Goal: Task Accomplishment & Management: Use online tool/utility

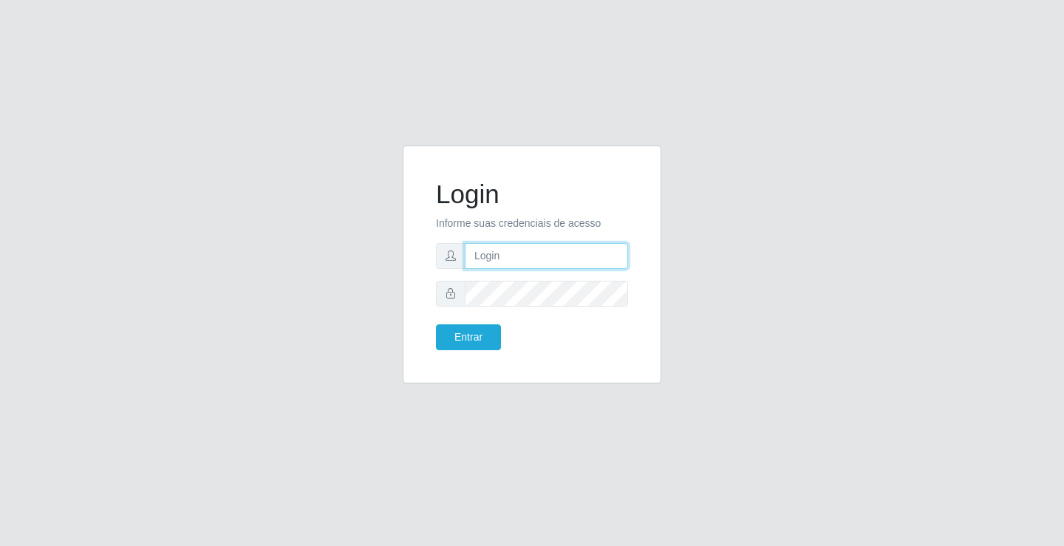
click at [520, 256] on input "text" at bounding box center [546, 256] width 163 height 26
type input "zivaneide@ideal"
click at [436, 324] on button "Entrar" at bounding box center [468, 337] width 65 height 26
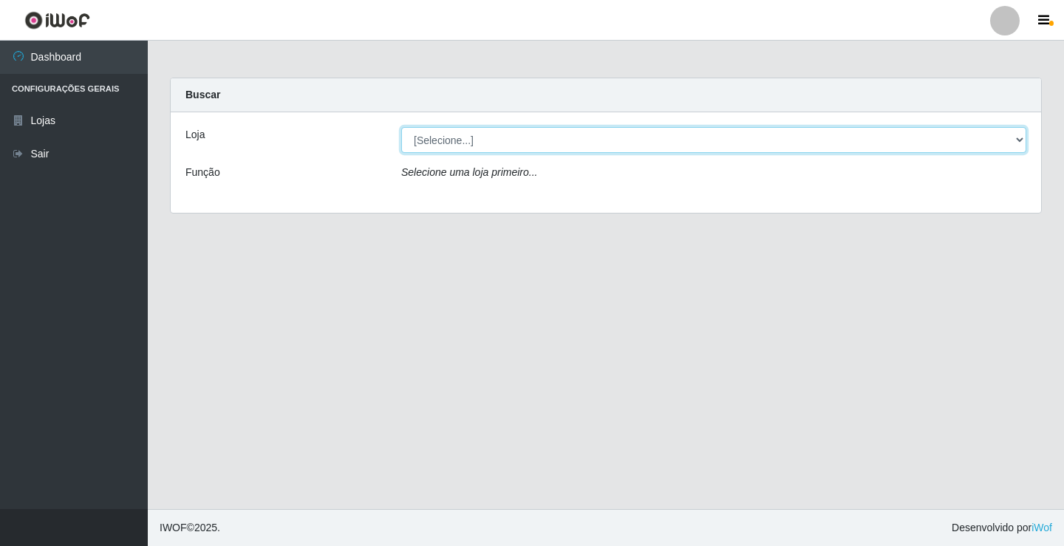
click at [1023, 138] on select "[Selecione...] Ideal - Conceição" at bounding box center [713, 140] width 625 height 26
select select "231"
click at [401, 127] on select "[Selecione...] Ideal - Conceição" at bounding box center [713, 140] width 625 height 26
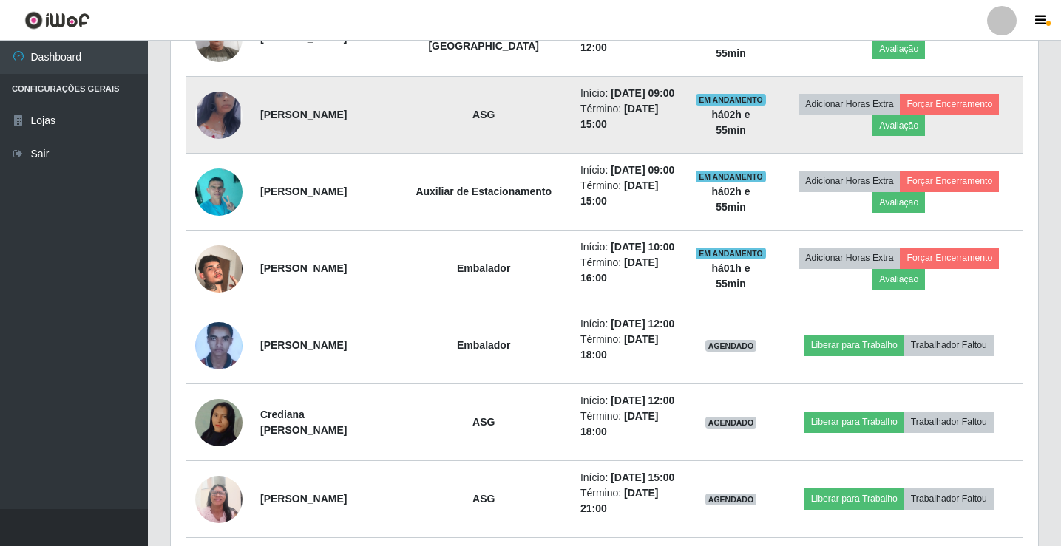
scroll to position [799, 0]
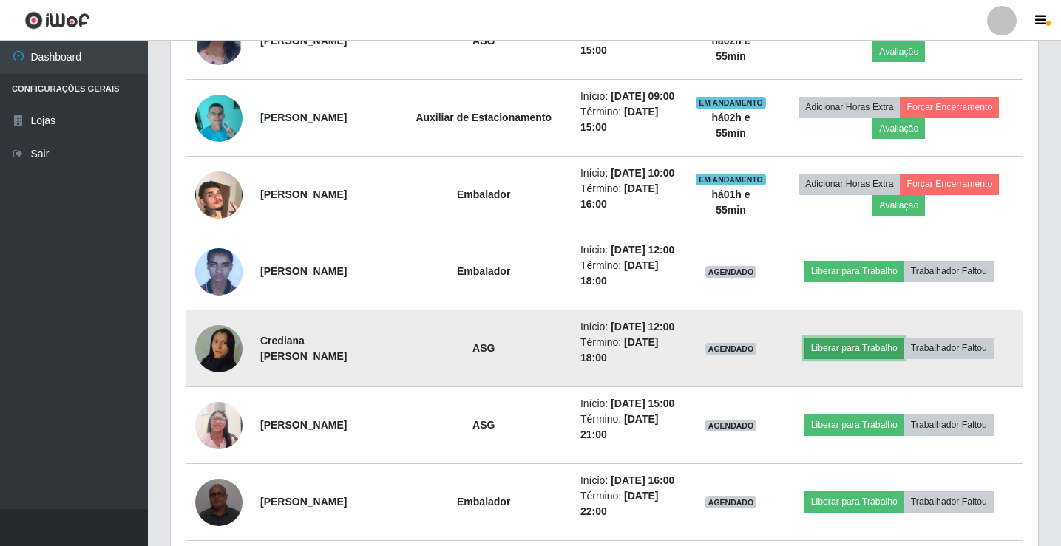
click at [868, 352] on button "Liberar para Trabalho" at bounding box center [854, 348] width 100 height 21
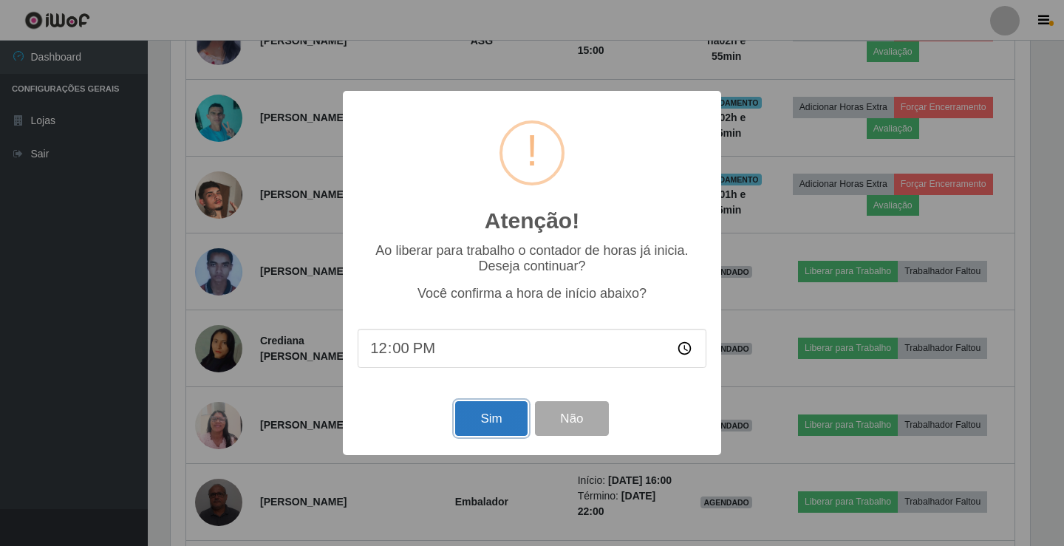
click at [503, 419] on button "Sim" at bounding box center [491, 418] width 72 height 35
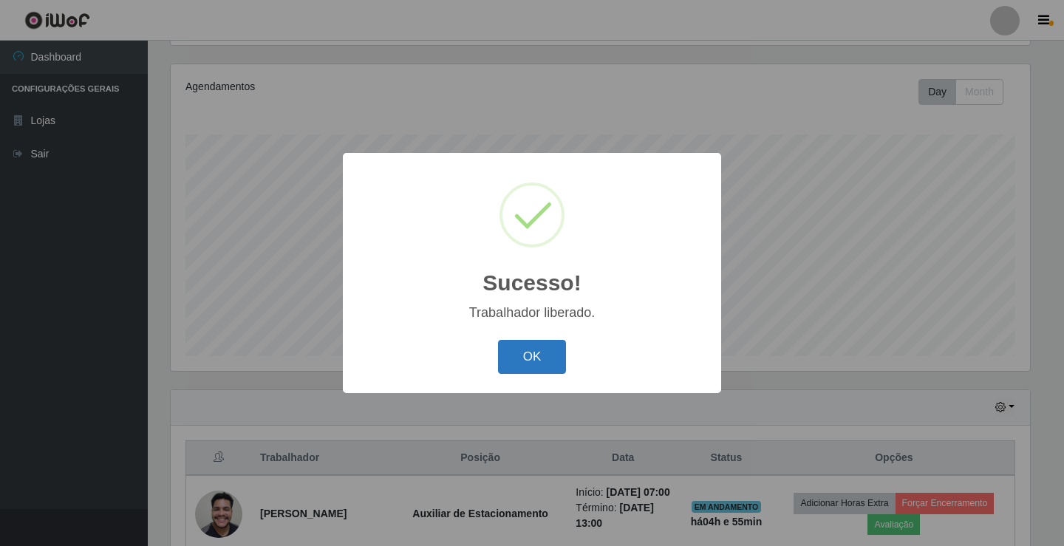
click at [539, 368] on button "OK" at bounding box center [532, 357] width 69 height 35
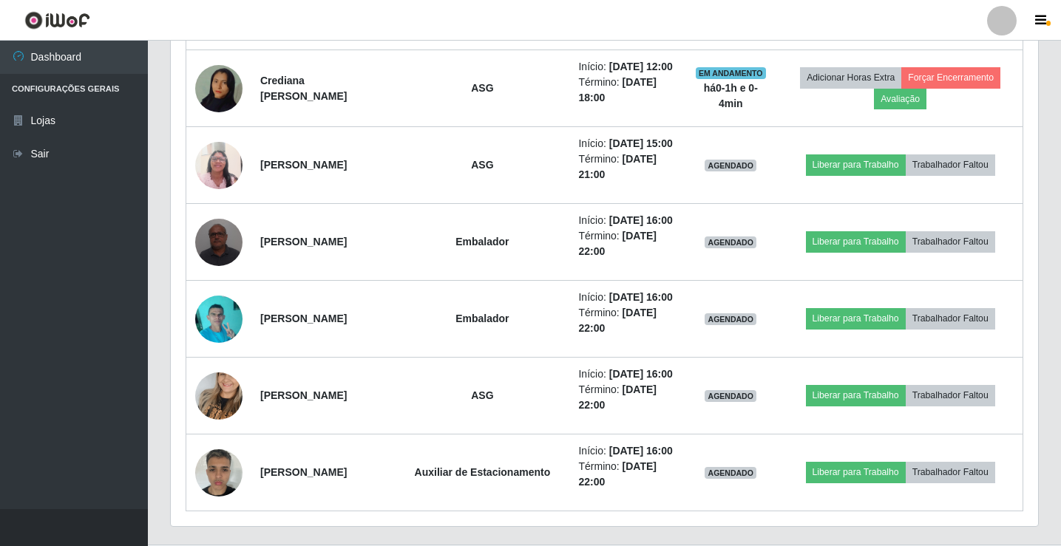
scroll to position [1281, 0]
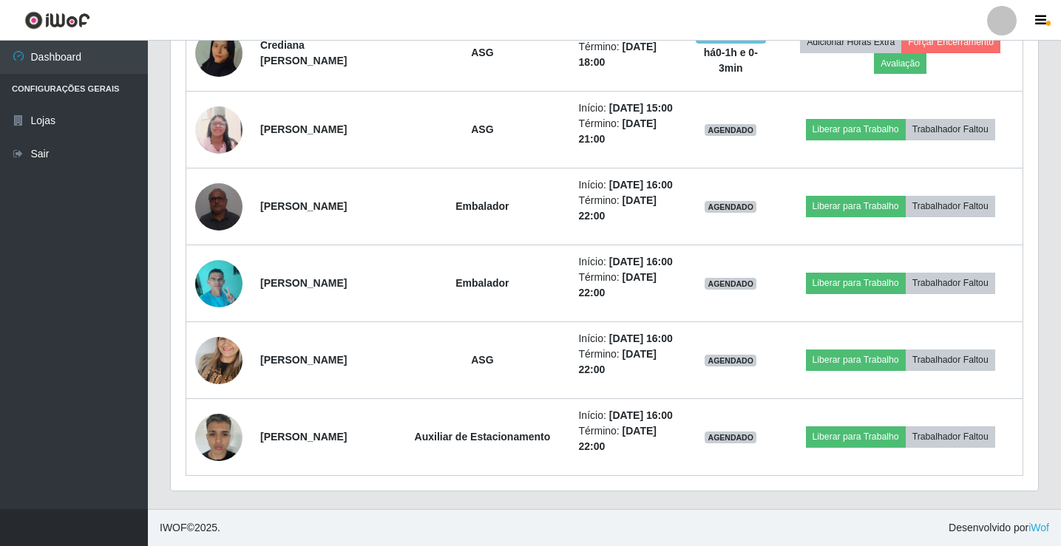
click at [106, 344] on ul "Dashboard Configurações Gerais Lojas Sair" at bounding box center [74, 275] width 148 height 469
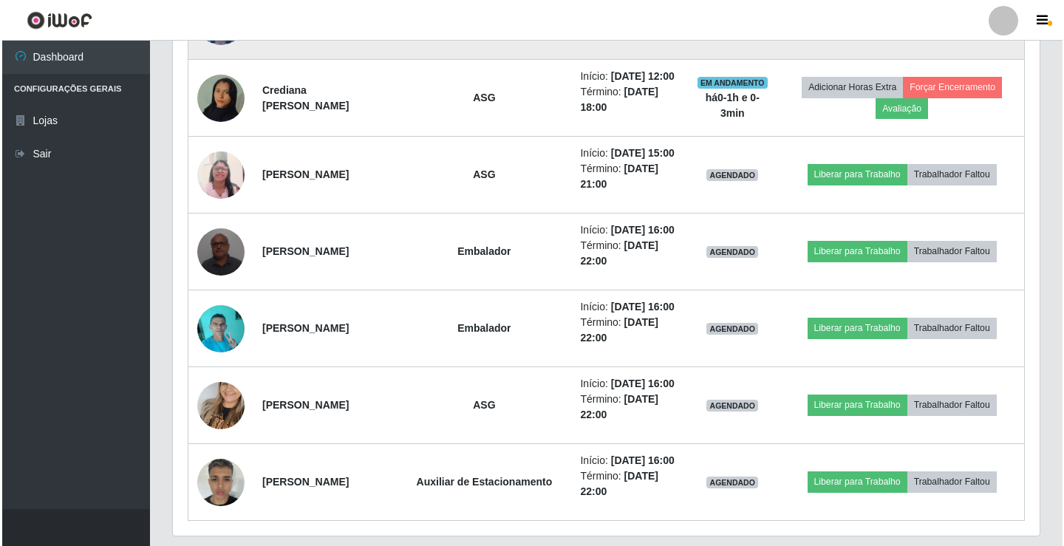
scroll to position [911, 0]
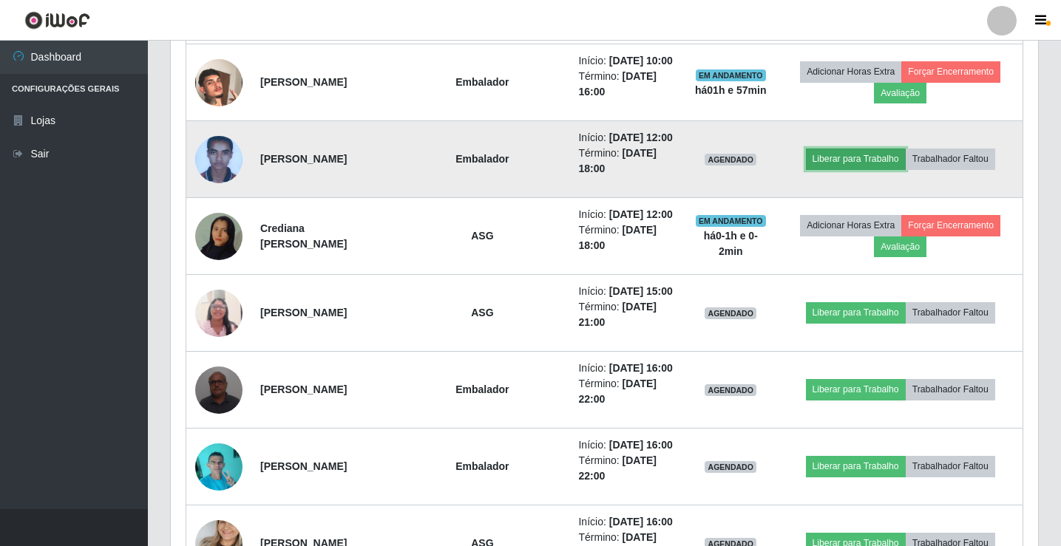
click at [860, 169] on button "Liberar para Trabalho" at bounding box center [856, 159] width 100 height 21
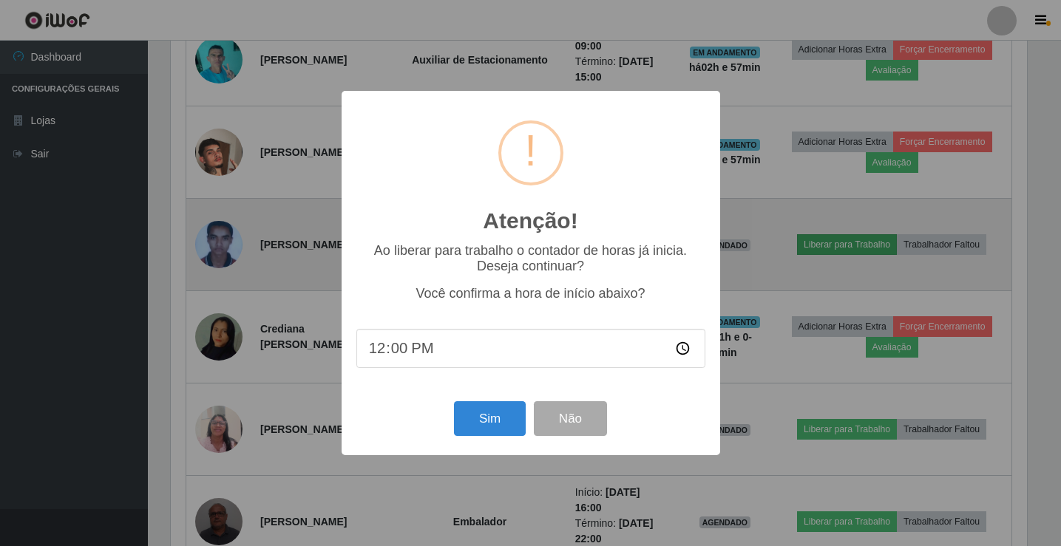
scroll to position [307, 860]
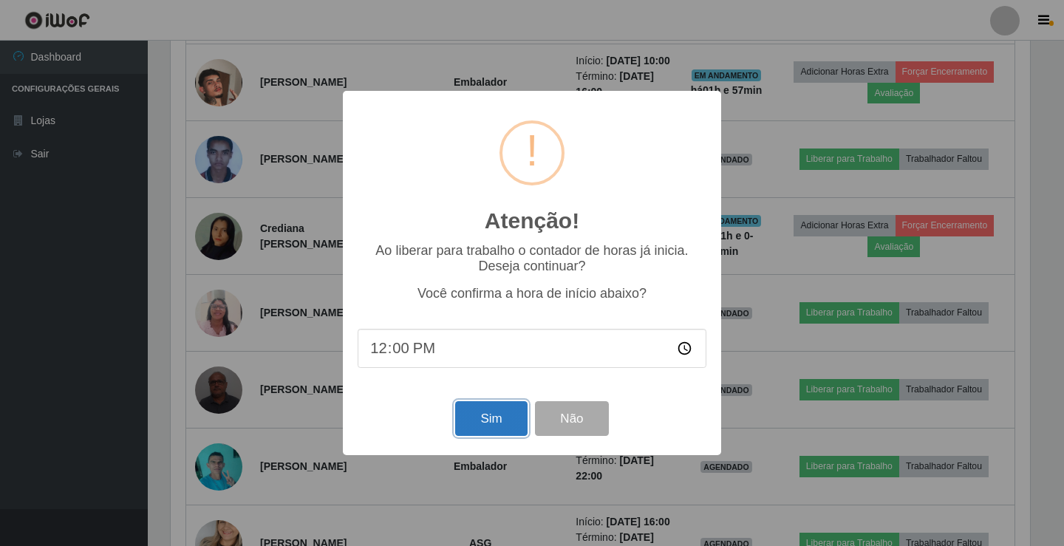
click at [500, 429] on button "Sim" at bounding box center [491, 418] width 72 height 35
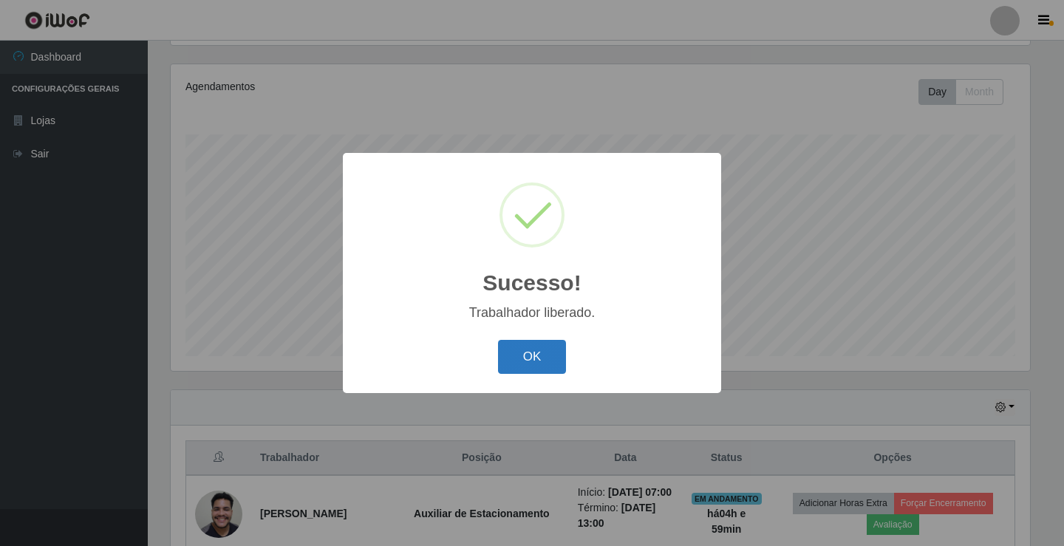
click at [544, 359] on button "OK" at bounding box center [532, 357] width 69 height 35
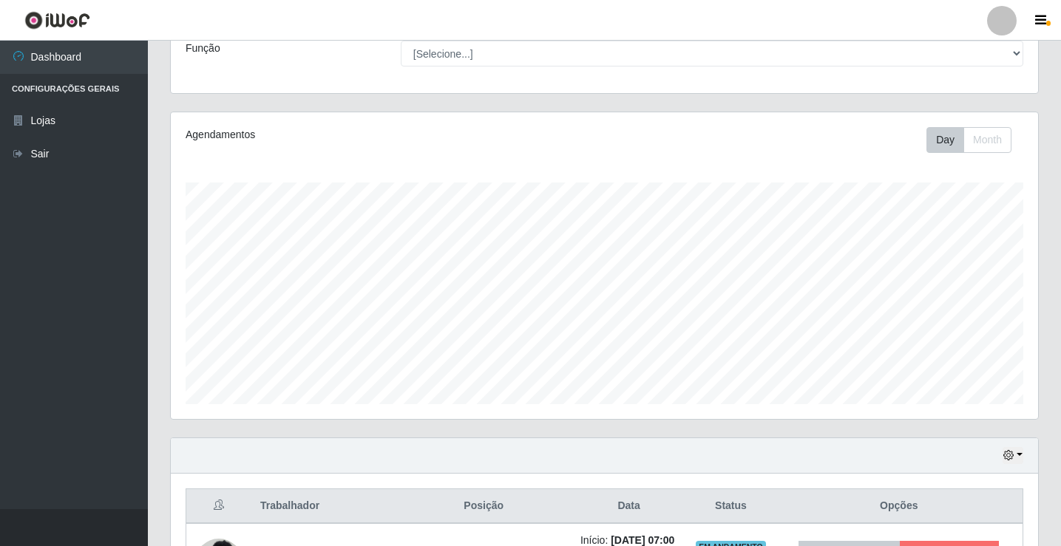
scroll to position [98, 0]
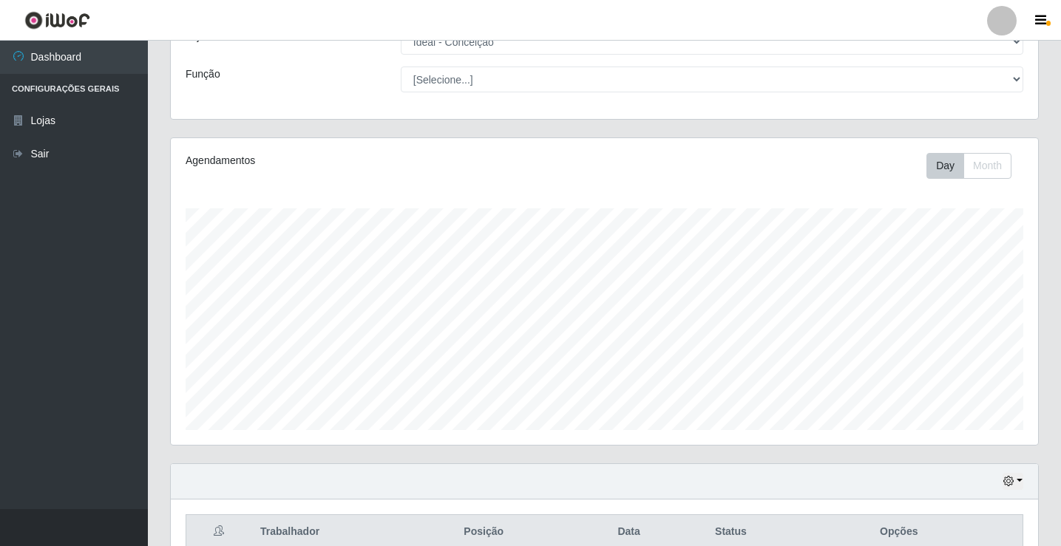
click at [256, 74] on div "Função" at bounding box center [281, 80] width 215 height 26
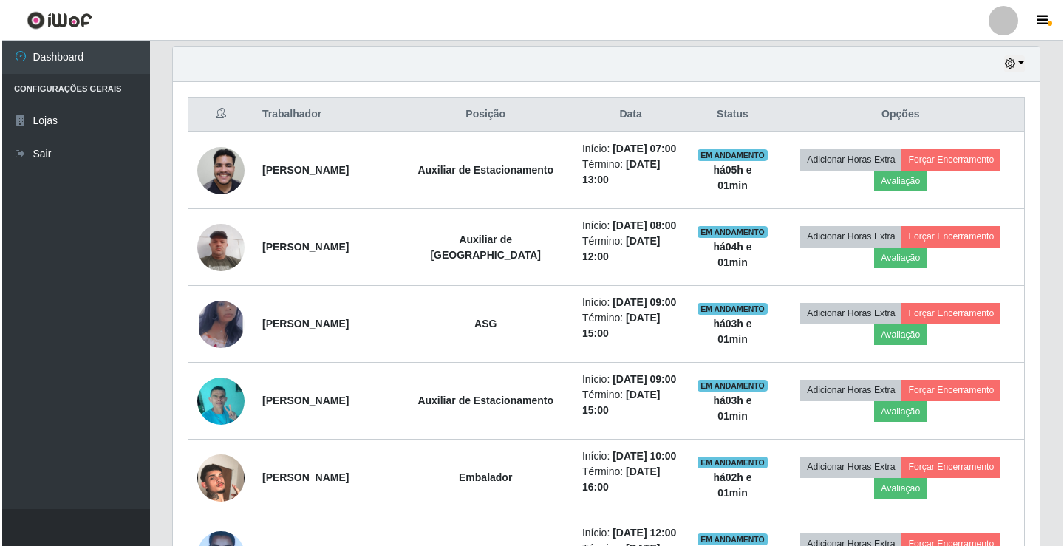
scroll to position [517, 0]
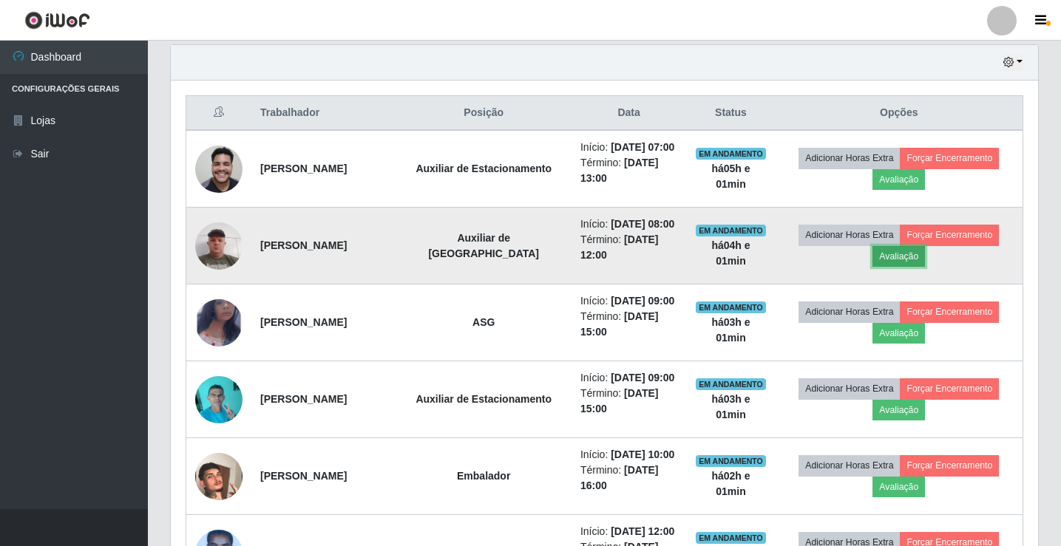
click at [899, 253] on button "Avaliação" at bounding box center [898, 256] width 52 height 21
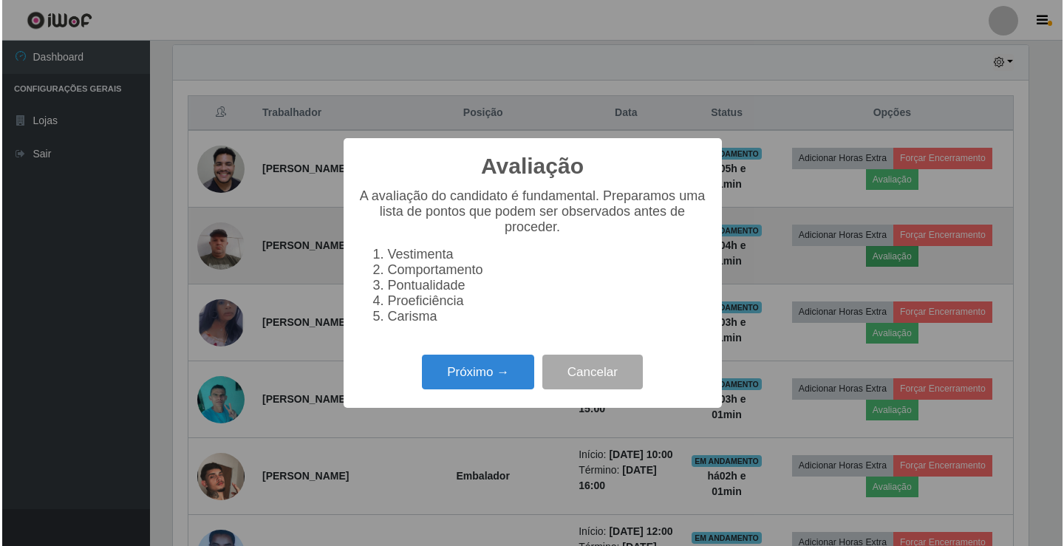
scroll to position [307, 860]
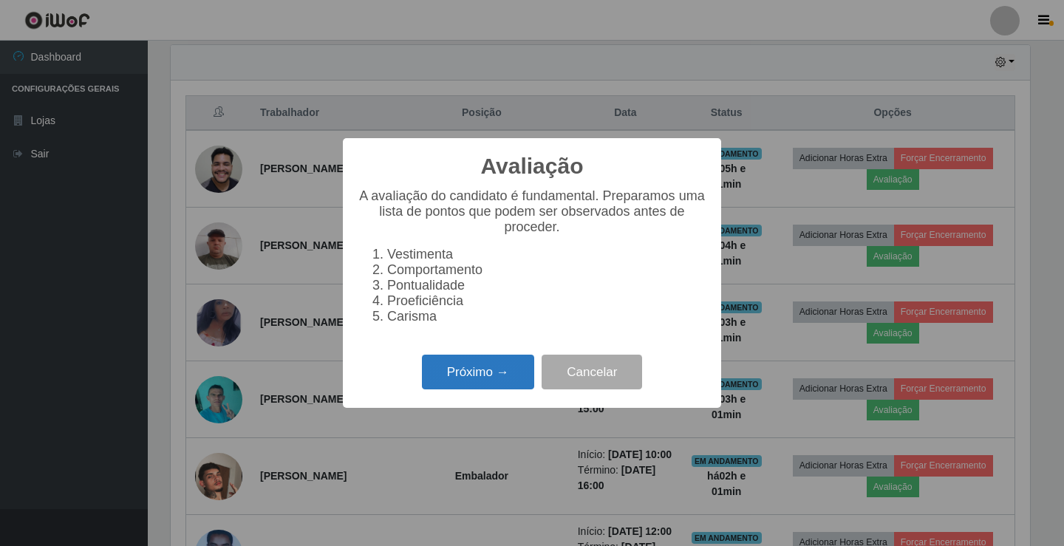
click at [483, 372] on button "Próximo →" at bounding box center [478, 372] width 112 height 35
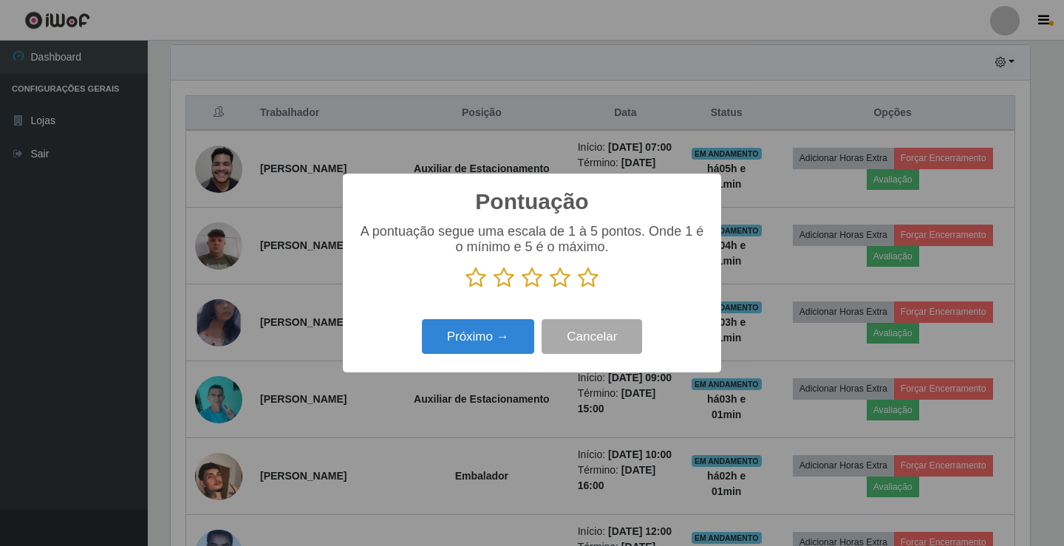
scroll to position [738764, 738211]
click at [562, 276] on icon at bounding box center [560, 278] width 21 height 22
click at [550, 289] on input "radio" at bounding box center [550, 289] width 0 height 0
click at [508, 340] on button "Próximo →" at bounding box center [478, 336] width 112 height 35
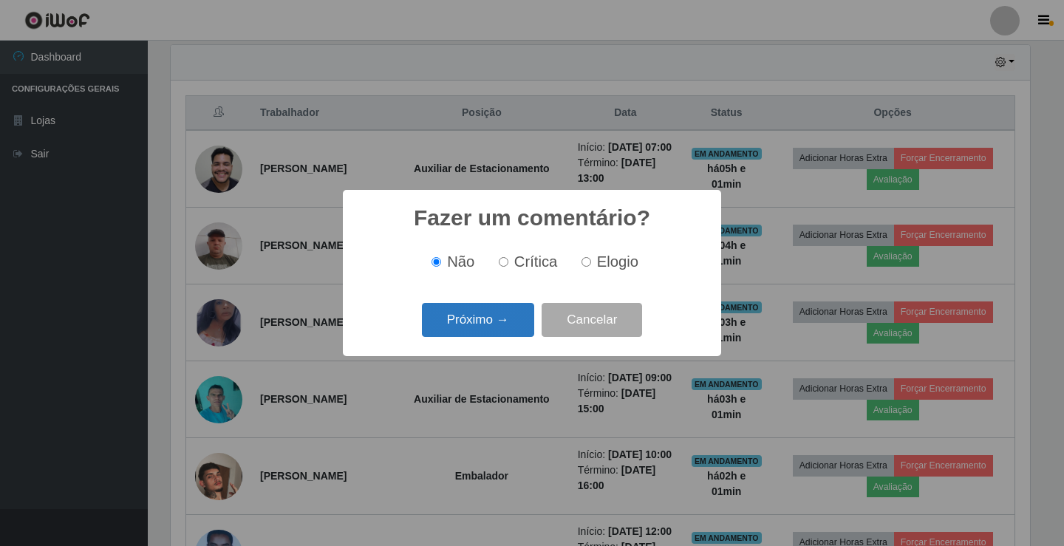
click at [508, 327] on button "Próximo →" at bounding box center [478, 320] width 112 height 35
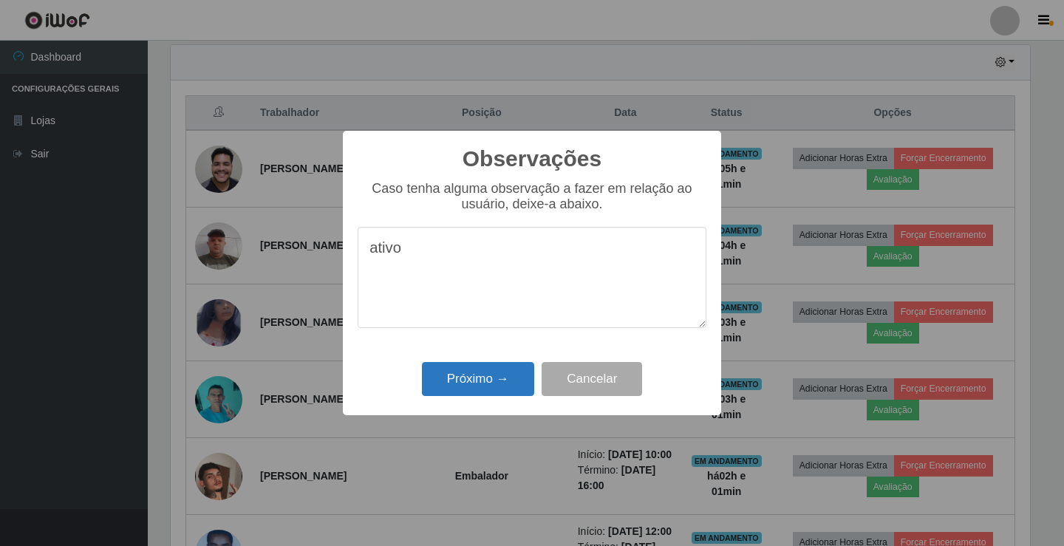
type textarea "ativo"
click at [469, 383] on button "Próximo →" at bounding box center [478, 379] width 112 height 35
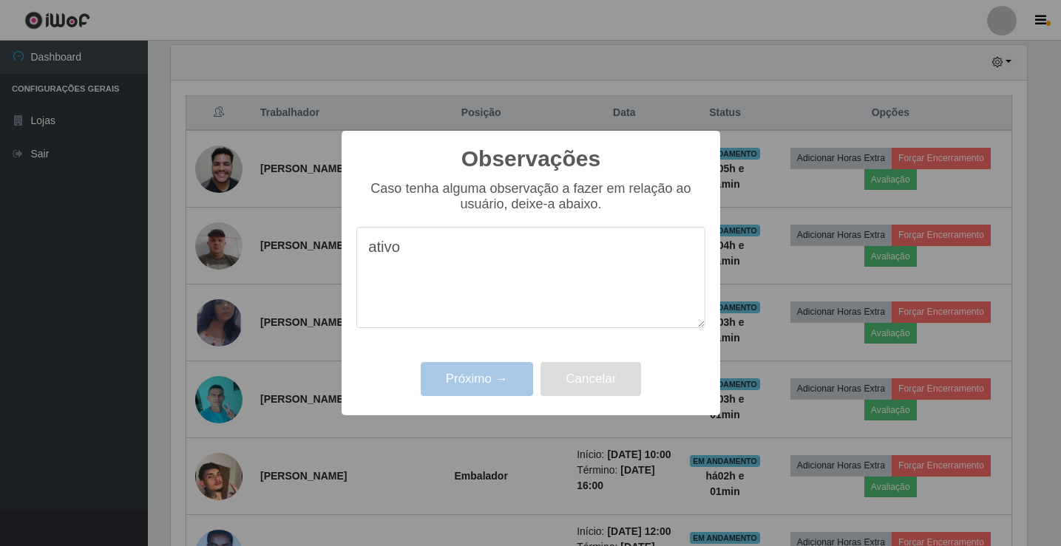
scroll to position [307, 867]
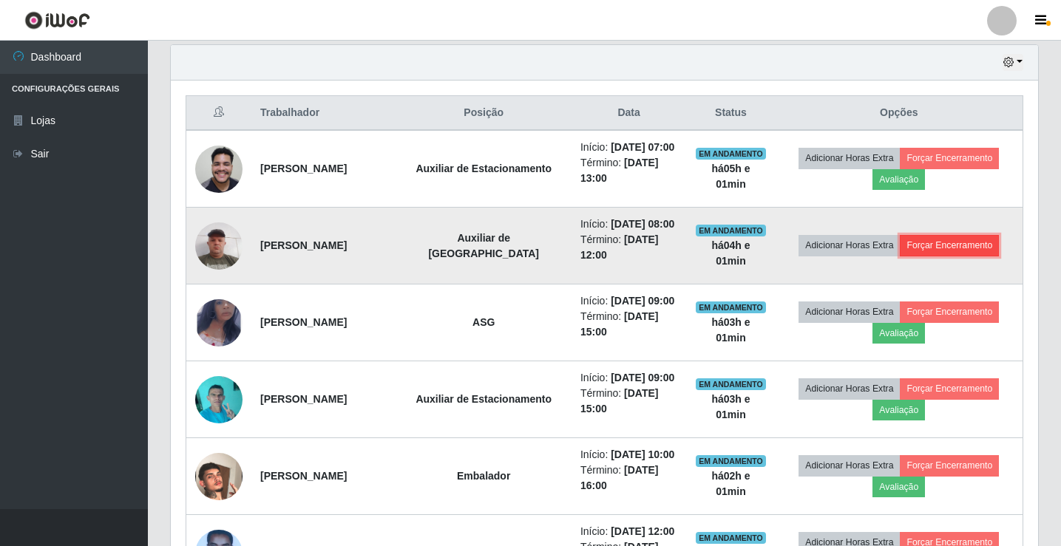
click at [935, 247] on button "Forçar Encerramento" at bounding box center [948, 245] width 99 height 21
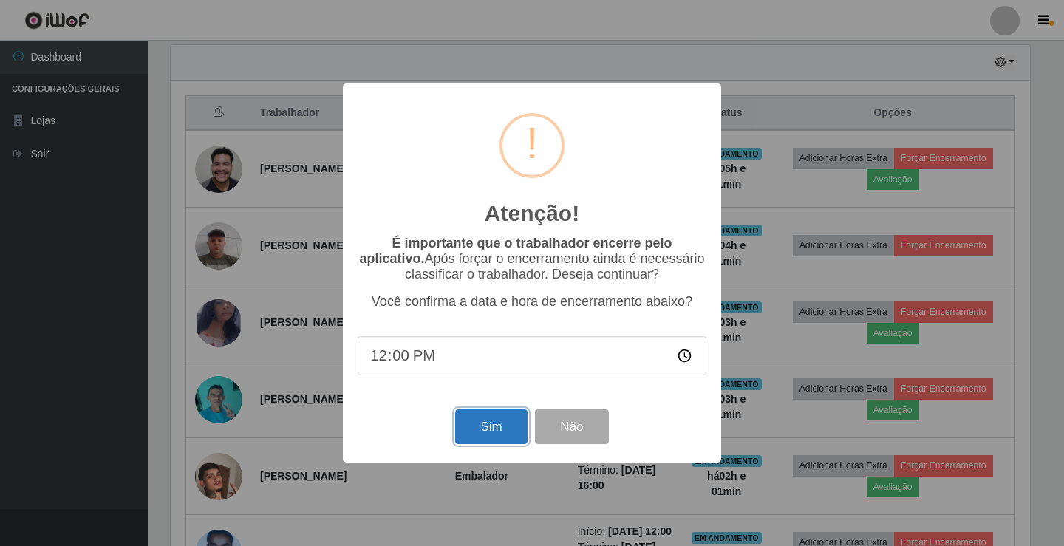
click at [472, 426] on button "Sim" at bounding box center [491, 426] width 72 height 35
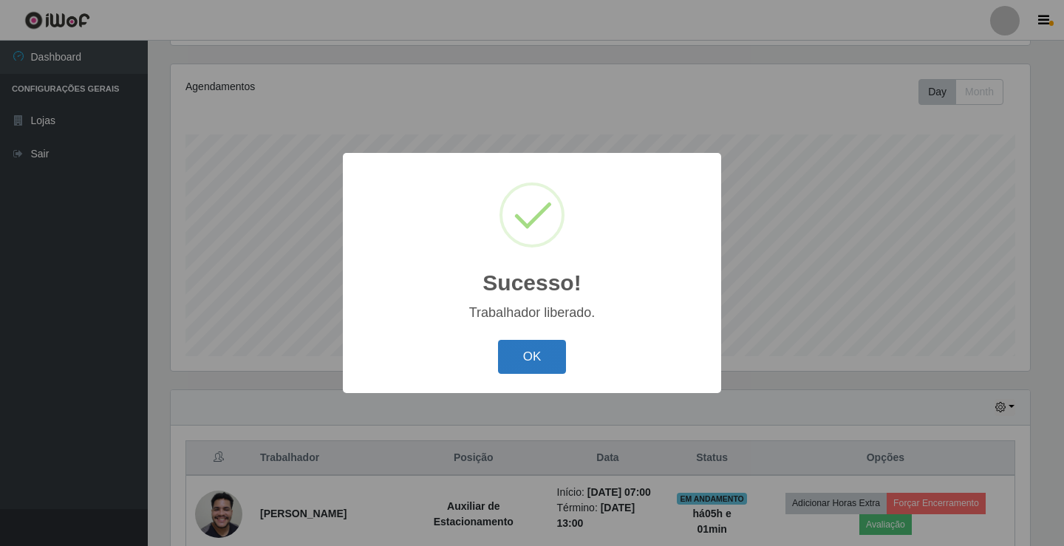
click at [523, 358] on button "OK" at bounding box center [532, 357] width 69 height 35
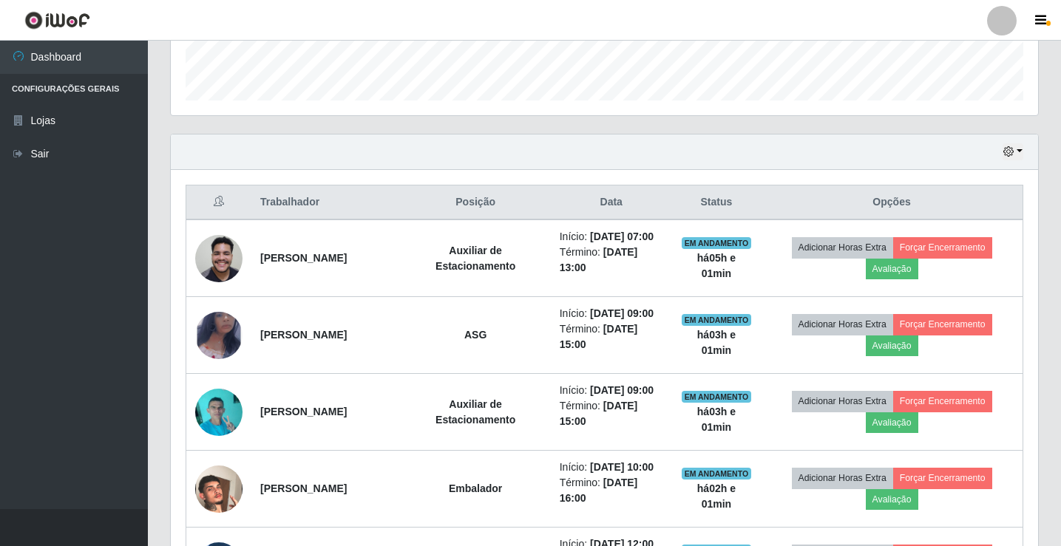
scroll to position [426, 0]
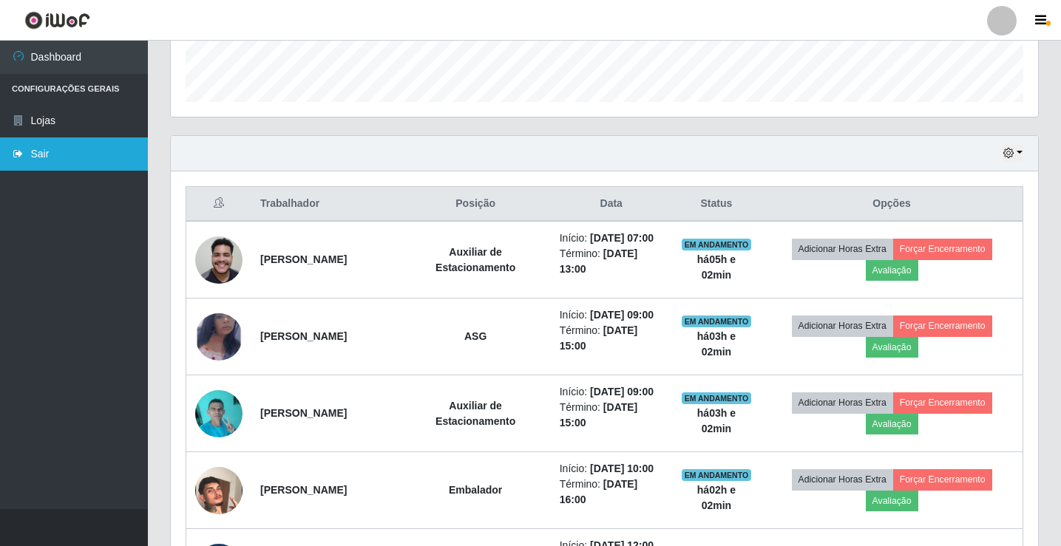
click at [47, 158] on link "Sair" at bounding box center [74, 153] width 148 height 33
